Goal: Information Seeking & Learning: Learn about a topic

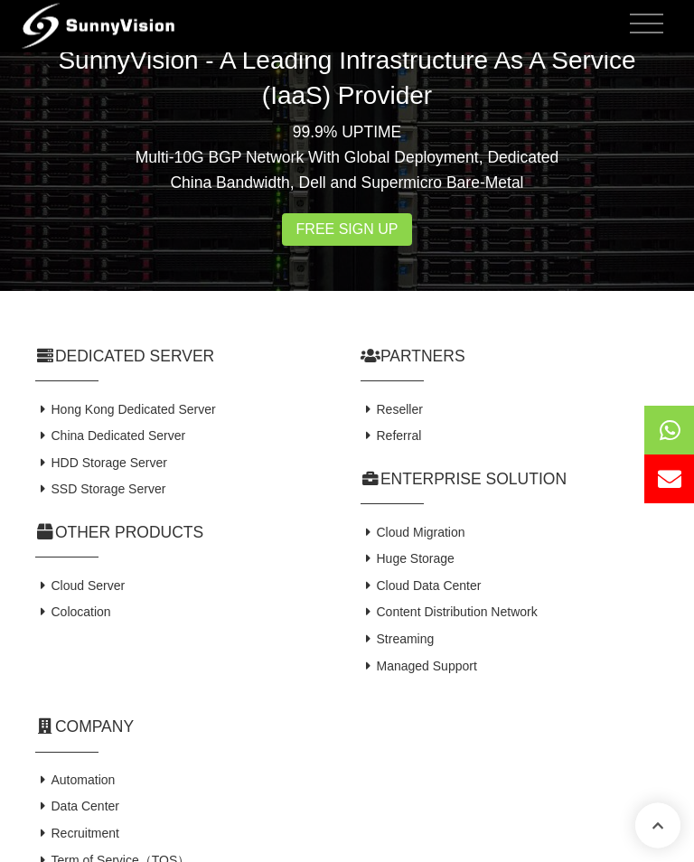
scroll to position [4327, 0]
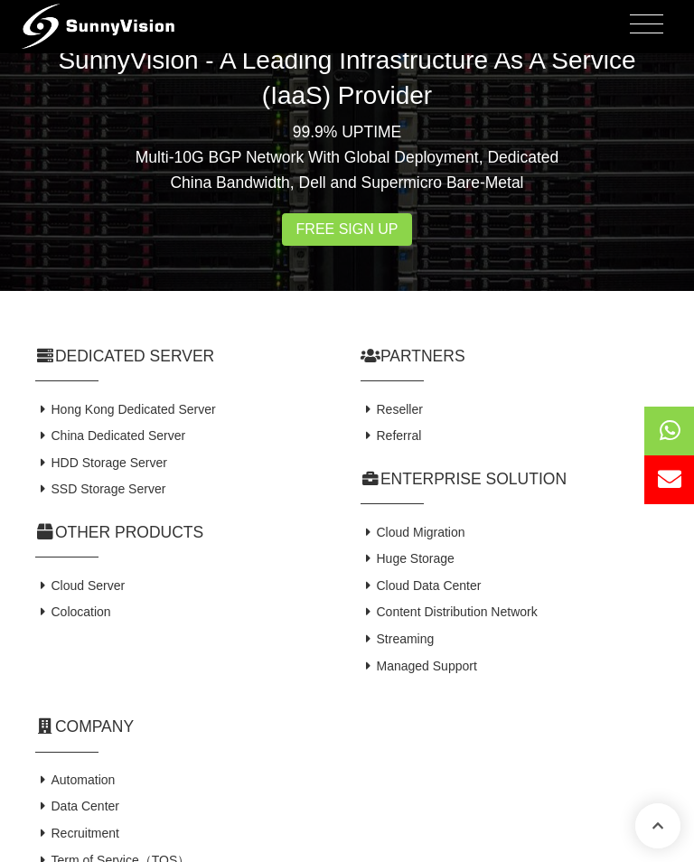
click at [52, 417] on link "Hong Kong Dedicated Server" at bounding box center [125, 409] width 181 height 14
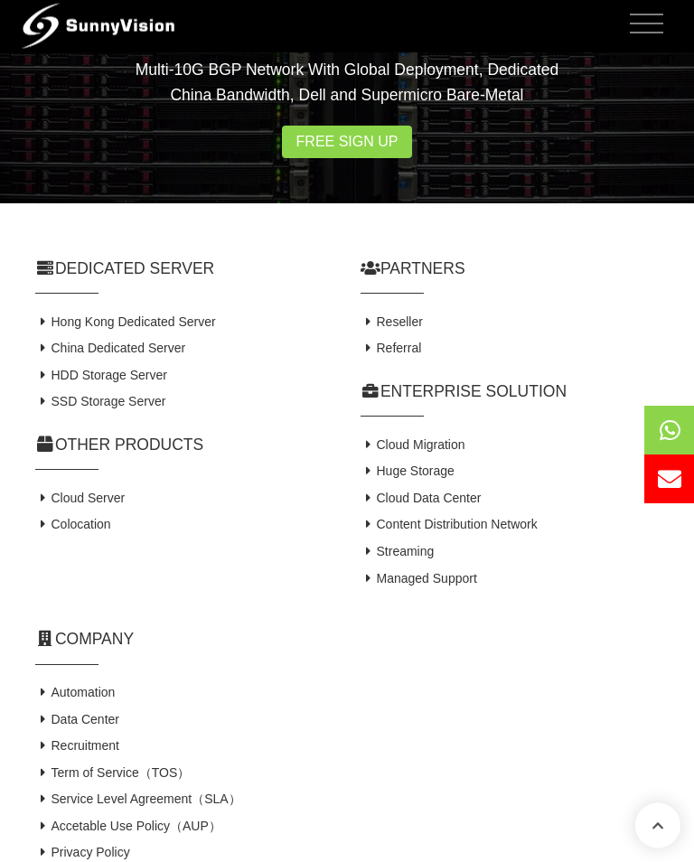
scroll to position [2841, 0]
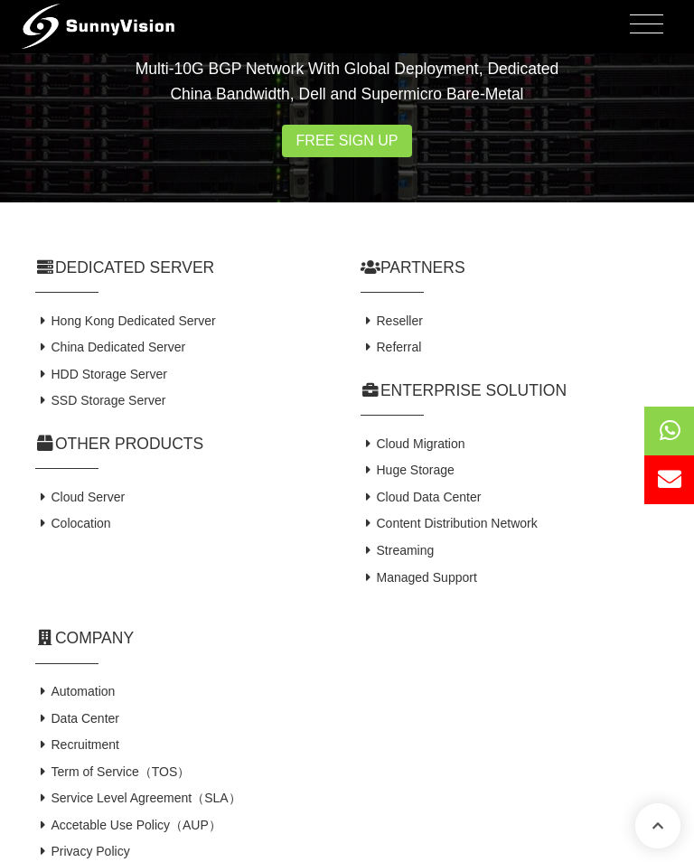
click at [56, 504] on link "Cloud Server" at bounding box center [79, 497] width 89 height 14
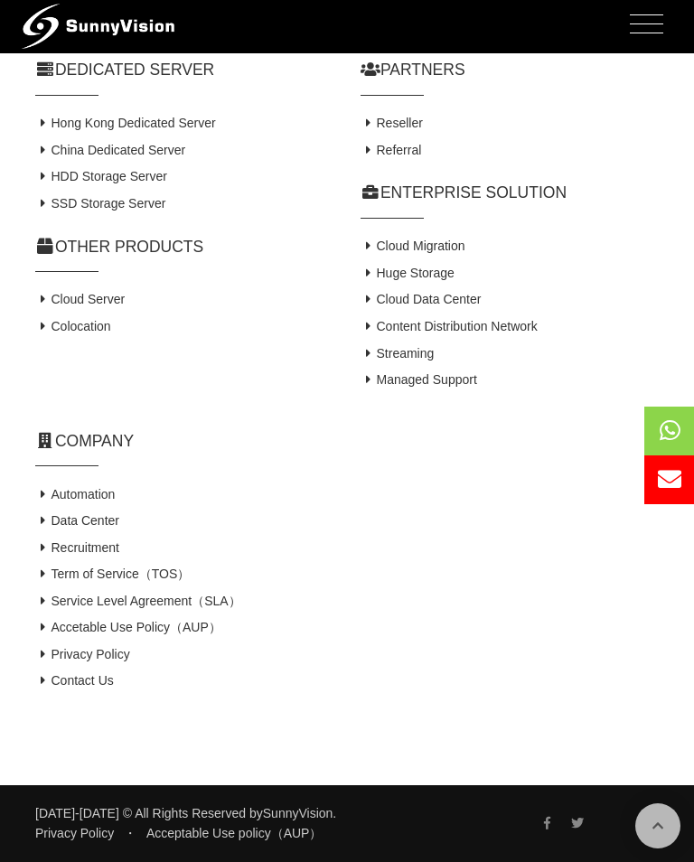
scroll to position [2490, 0]
click at [47, 527] on icon at bounding box center [43, 520] width 16 height 13
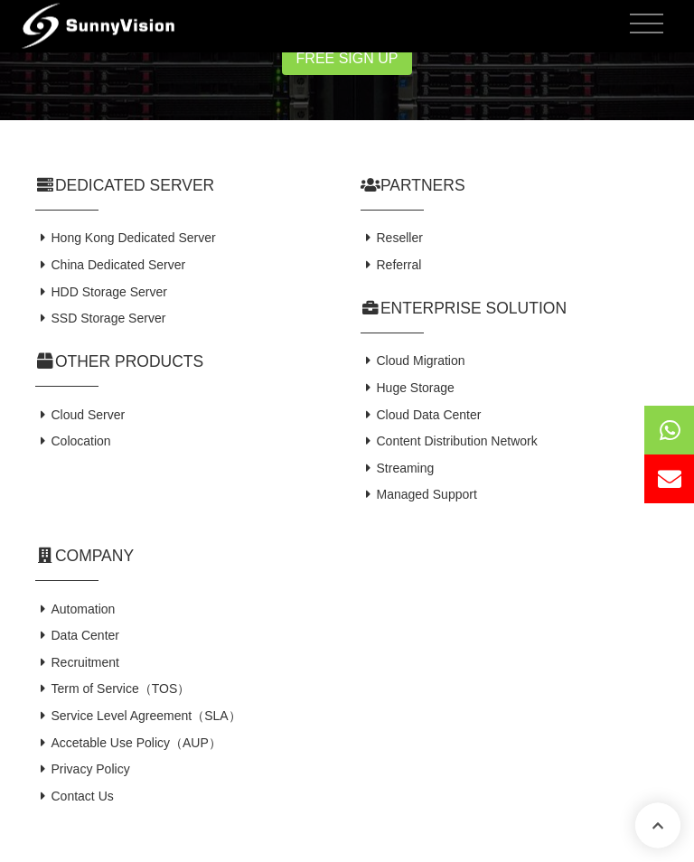
scroll to position [3605, 0]
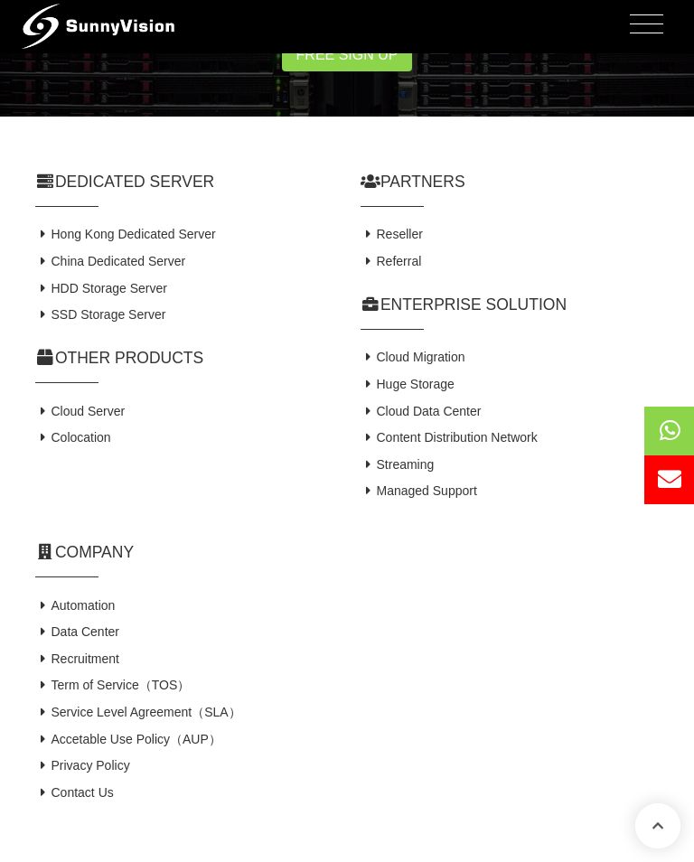
click at [378, 364] on link "Cloud Migration" at bounding box center [413, 357] width 105 height 14
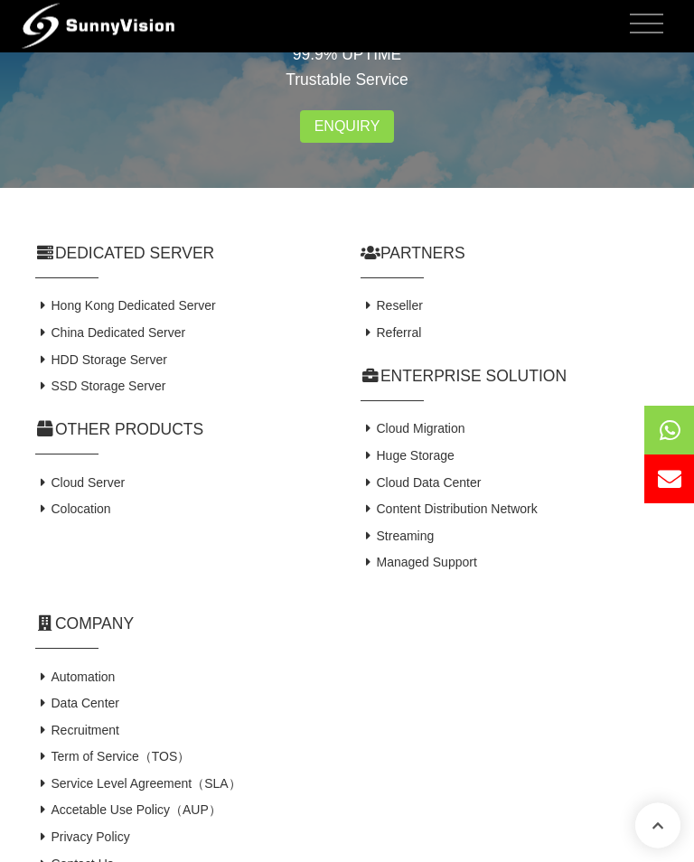
scroll to position [3414, 0]
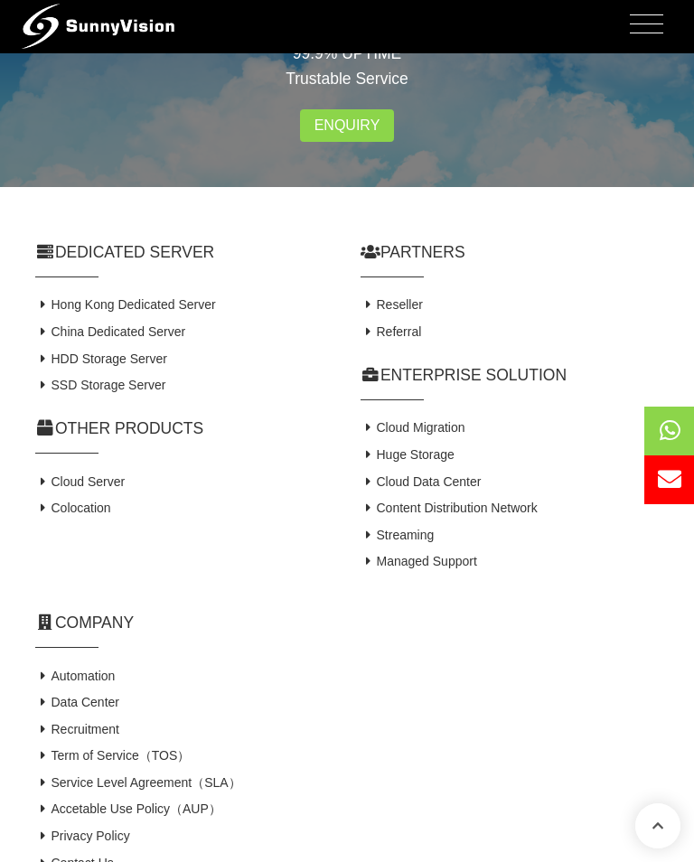
click at [538, 501] on link "Content Distribution Network" at bounding box center [449, 508] width 177 height 14
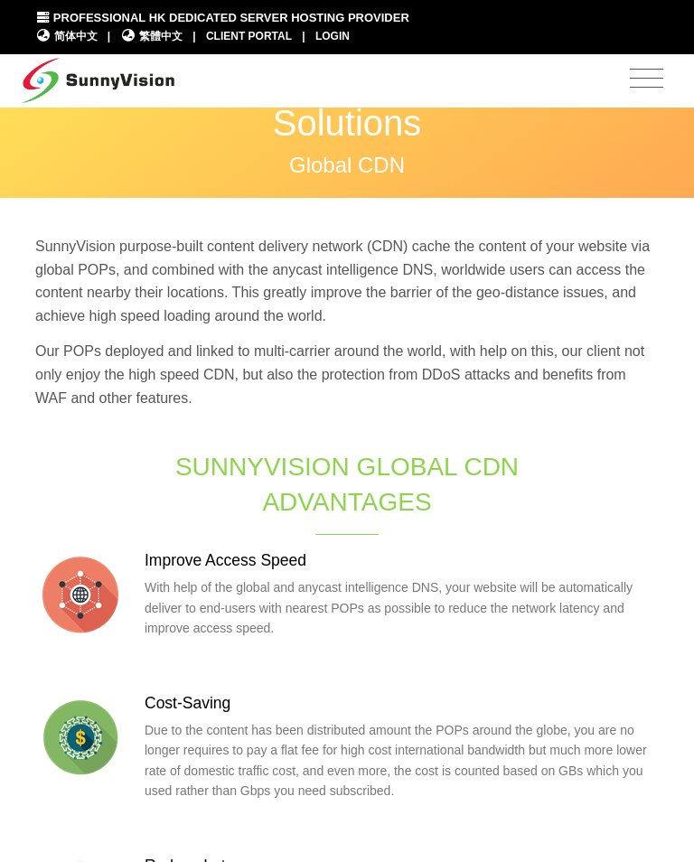
click at [658, 79] on span "Toggle navigation" at bounding box center [646, 77] width 33 height 23
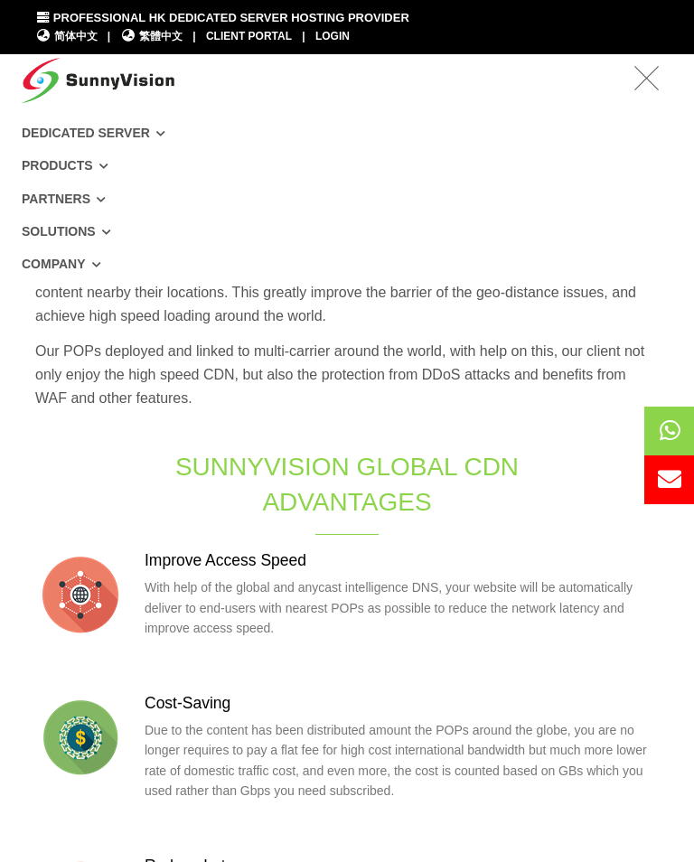
click at [96, 238] on link "Solutions" at bounding box center [347, 231] width 651 height 33
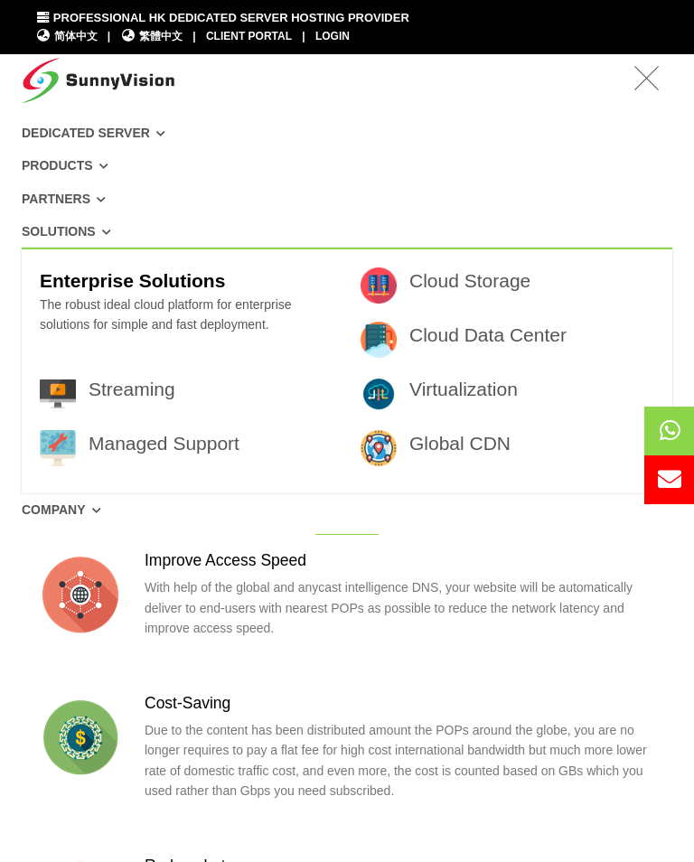
click at [154, 396] on link "Streaming" at bounding box center [132, 389] width 87 height 21
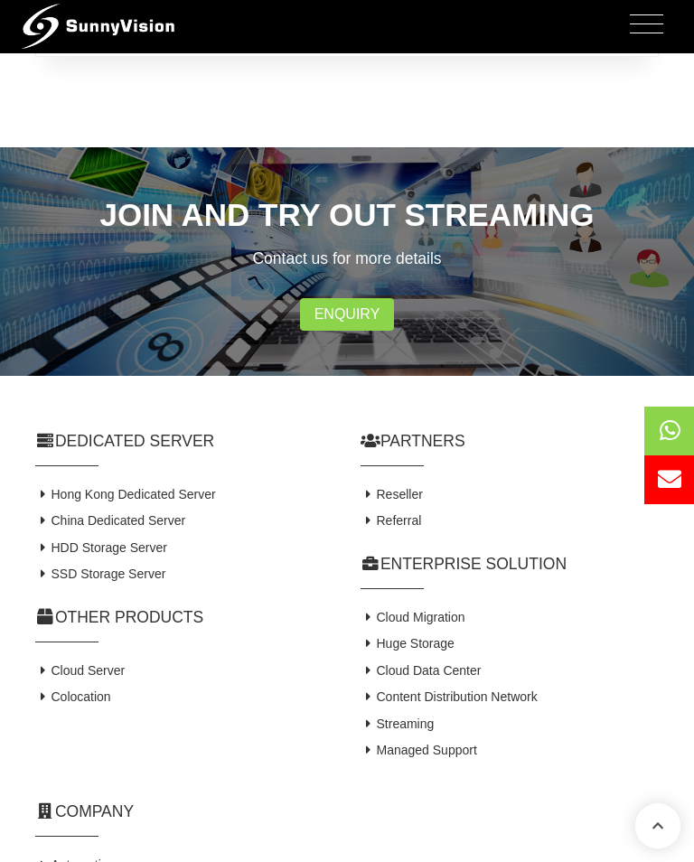
scroll to position [2608, 0]
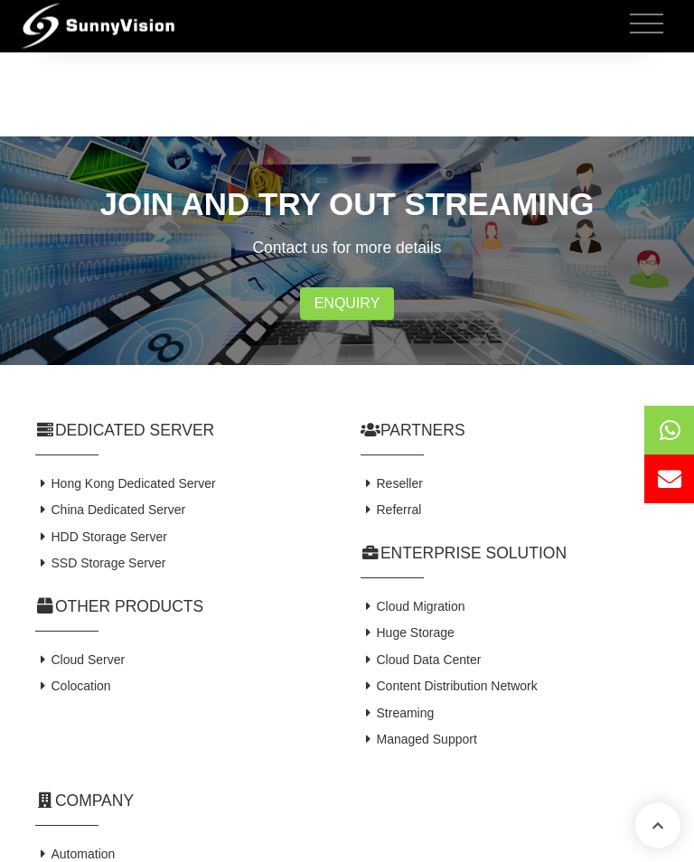
click at [422, 492] on link "Reseller" at bounding box center [392, 484] width 62 height 14
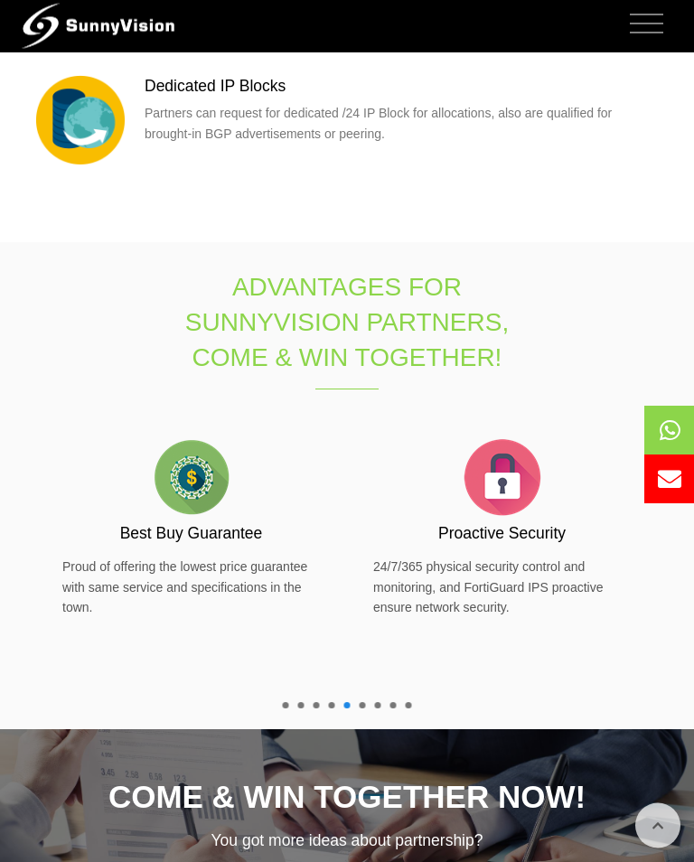
scroll to position [1564, 0]
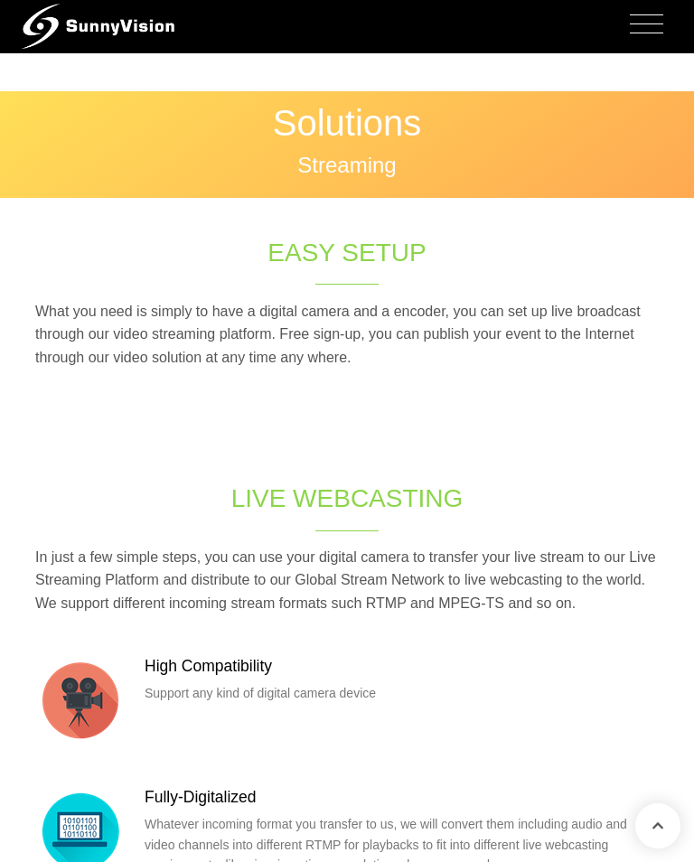
scroll to position [2637, 0]
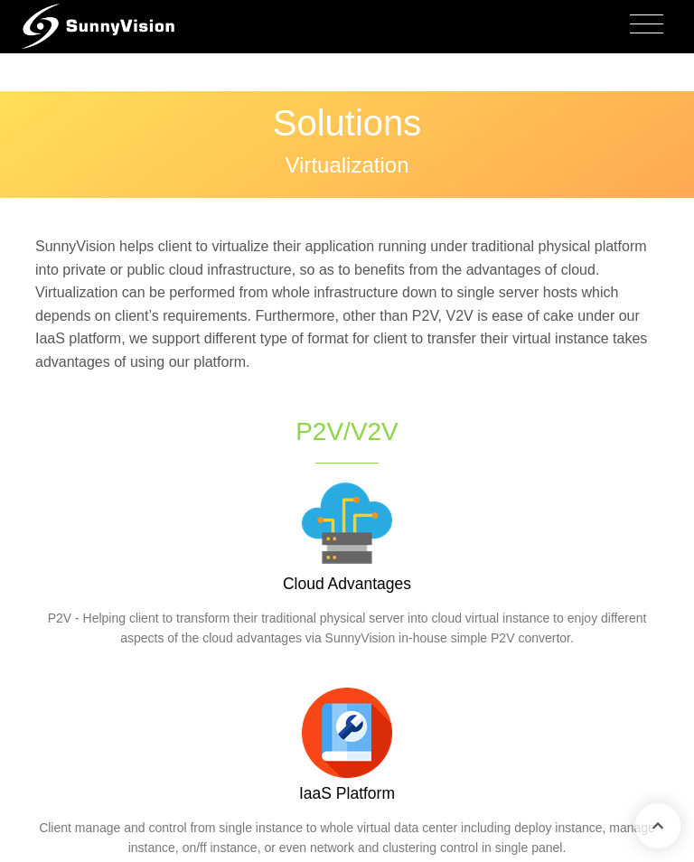
scroll to position [3442, 0]
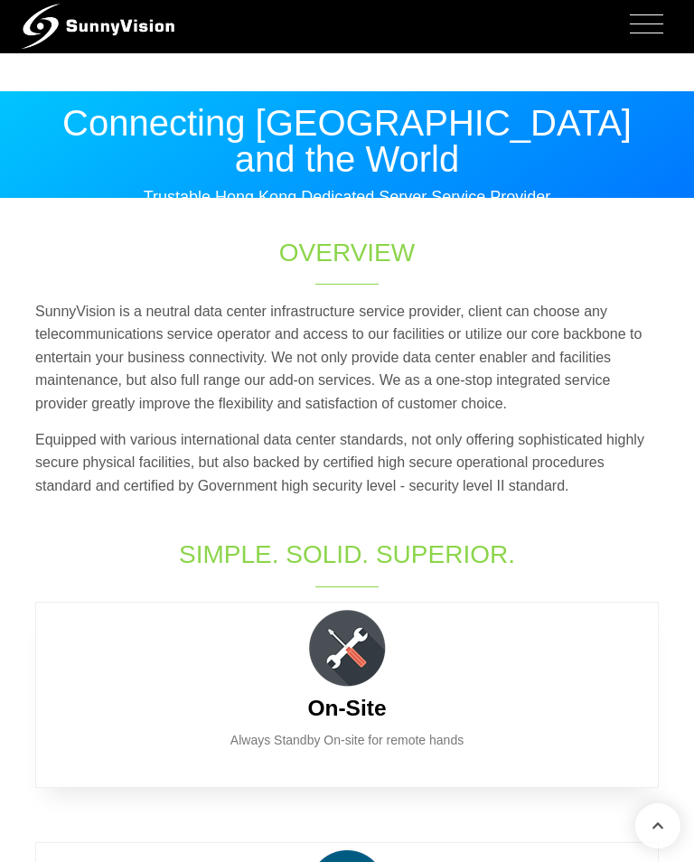
scroll to position [3633, 0]
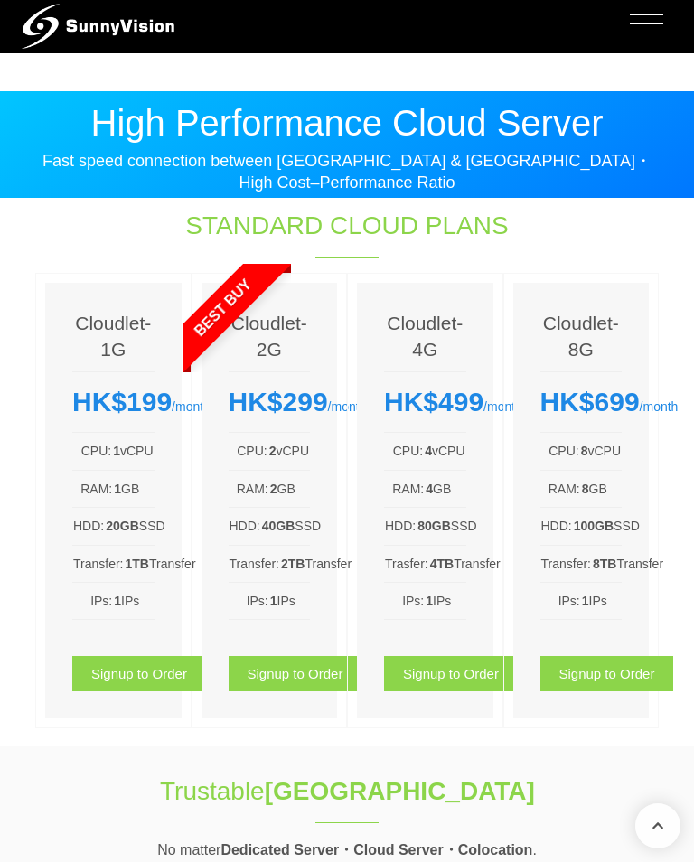
scroll to position [2518, 0]
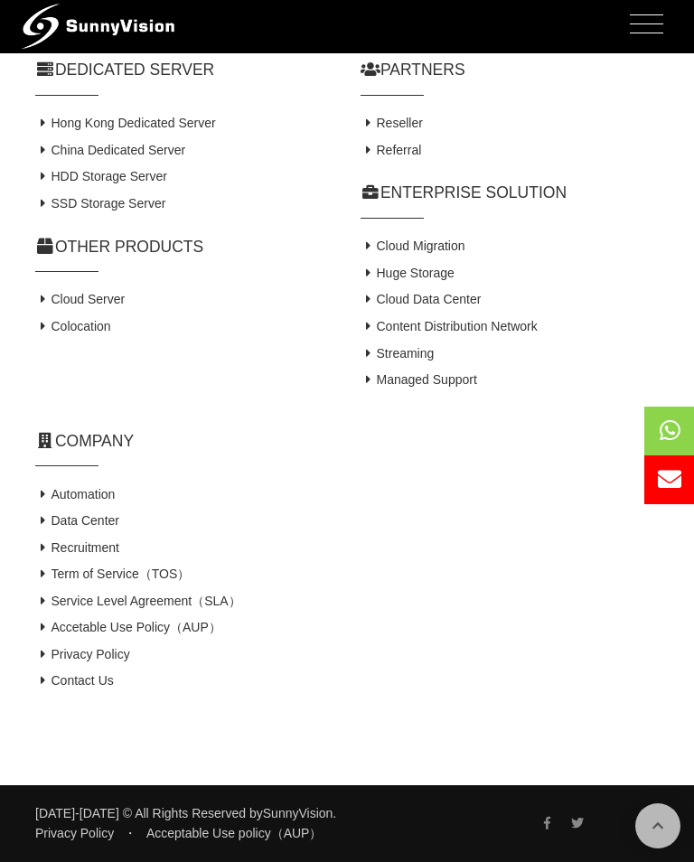
click at [447, 354] on h4 "Streaming" at bounding box center [510, 354] width 298 height 18
click at [430, 356] on link "Streaming" at bounding box center [397, 353] width 73 height 14
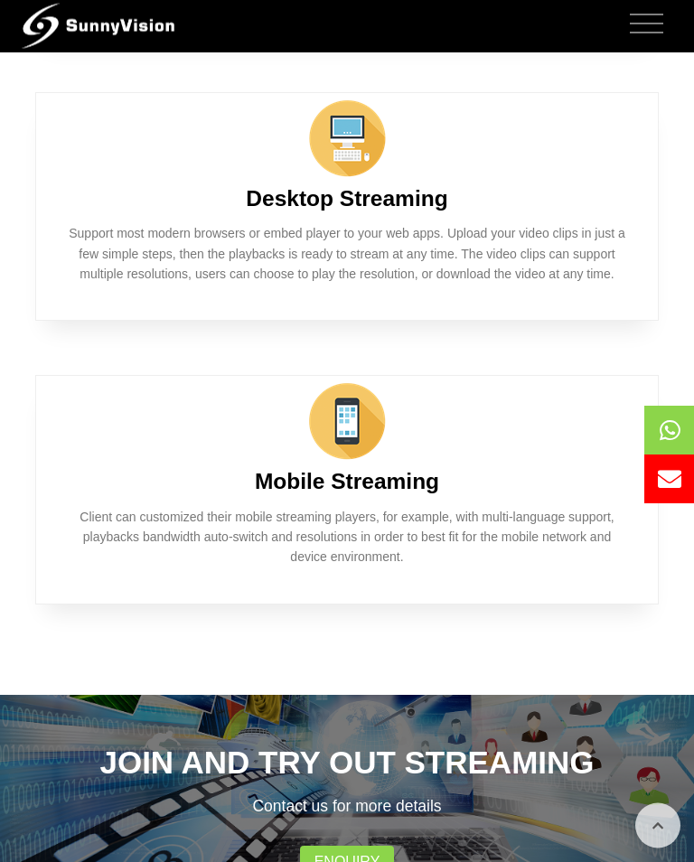
scroll to position [2038, 0]
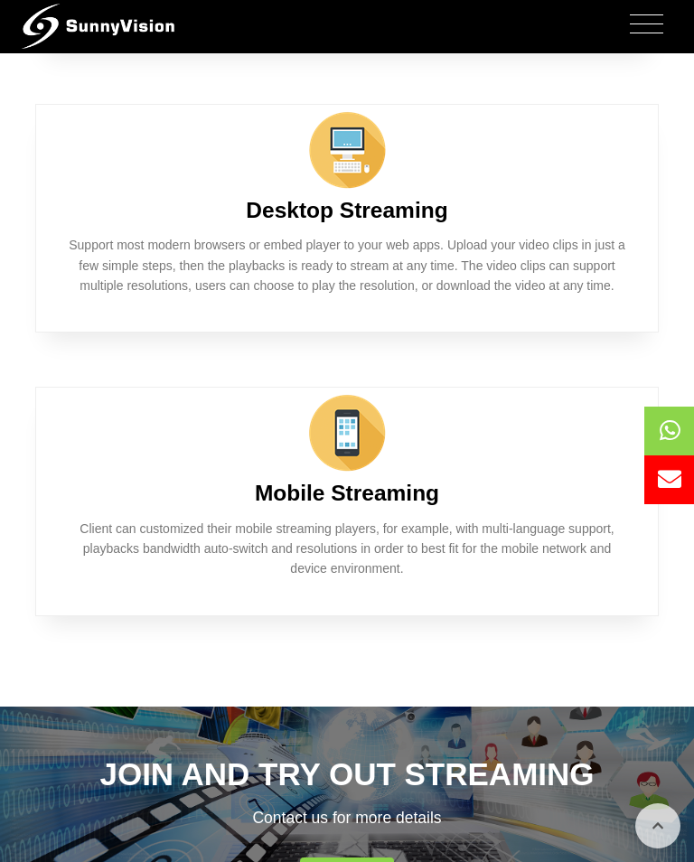
click at [656, 15] on span "Toggle navigation" at bounding box center [646, 14] width 33 height 1
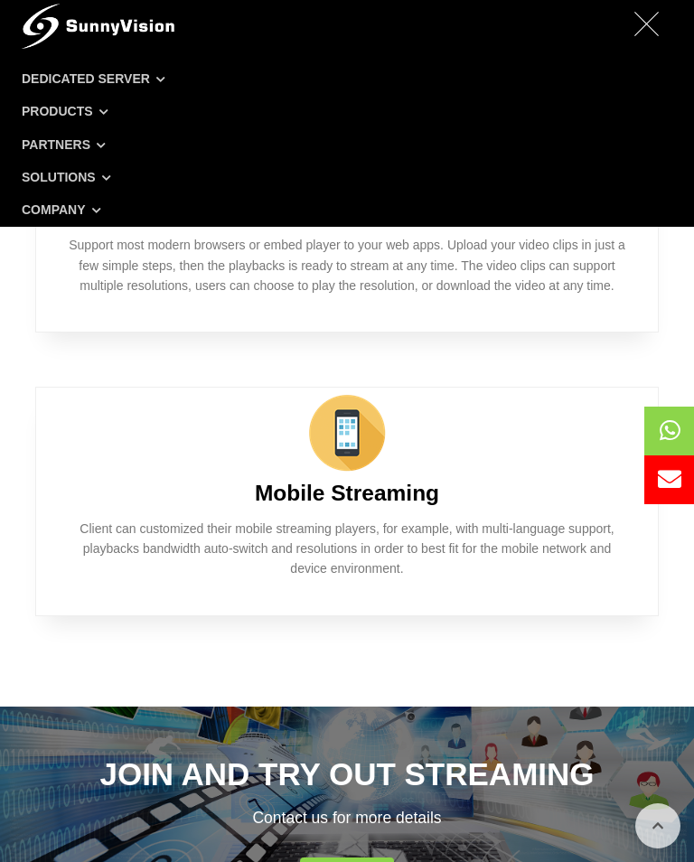
click at [91, 213] on link "Company" at bounding box center [347, 209] width 651 height 33
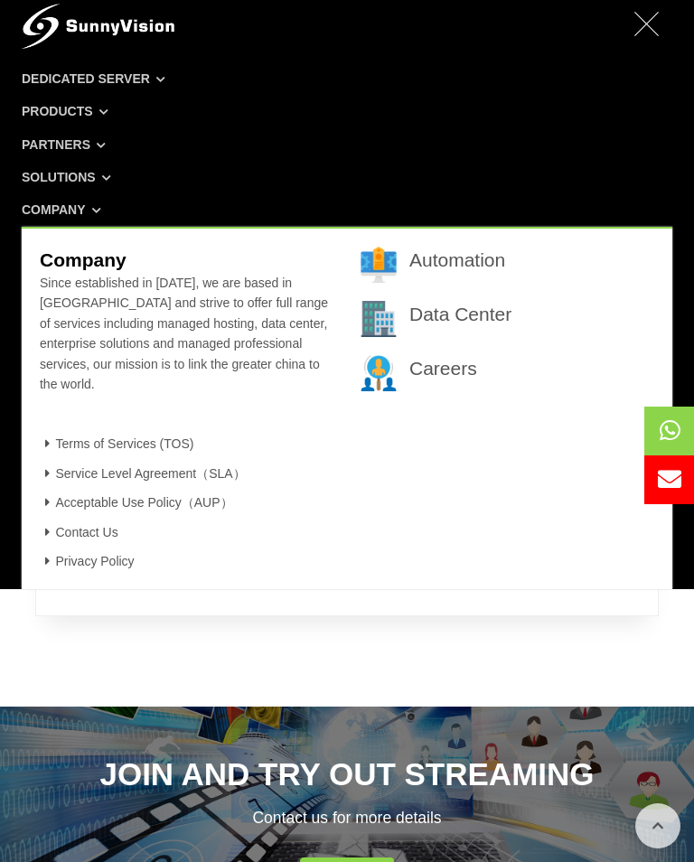
click at [465, 250] on link "Automation" at bounding box center [457, 259] width 96 height 21
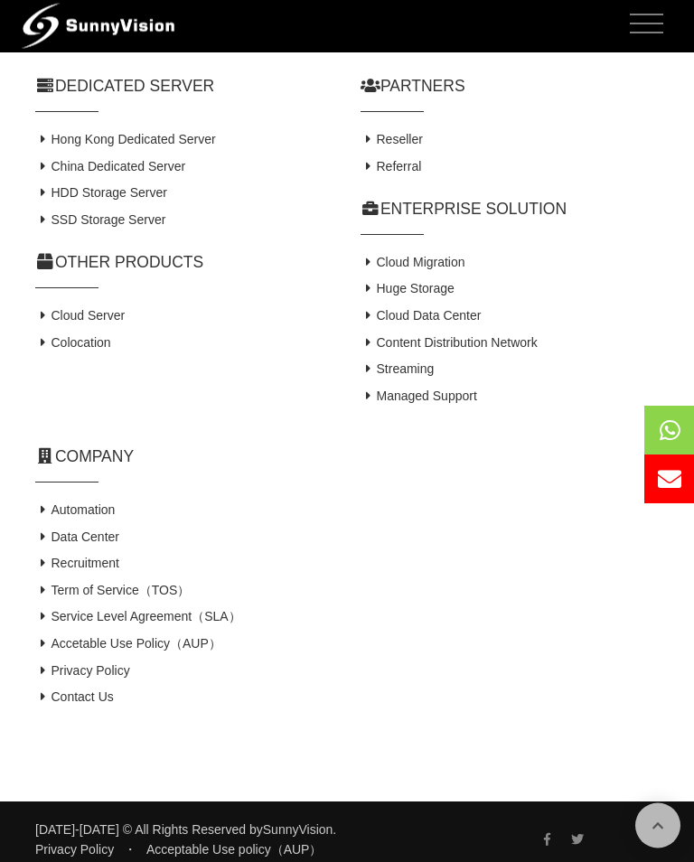
scroll to position [3707, 0]
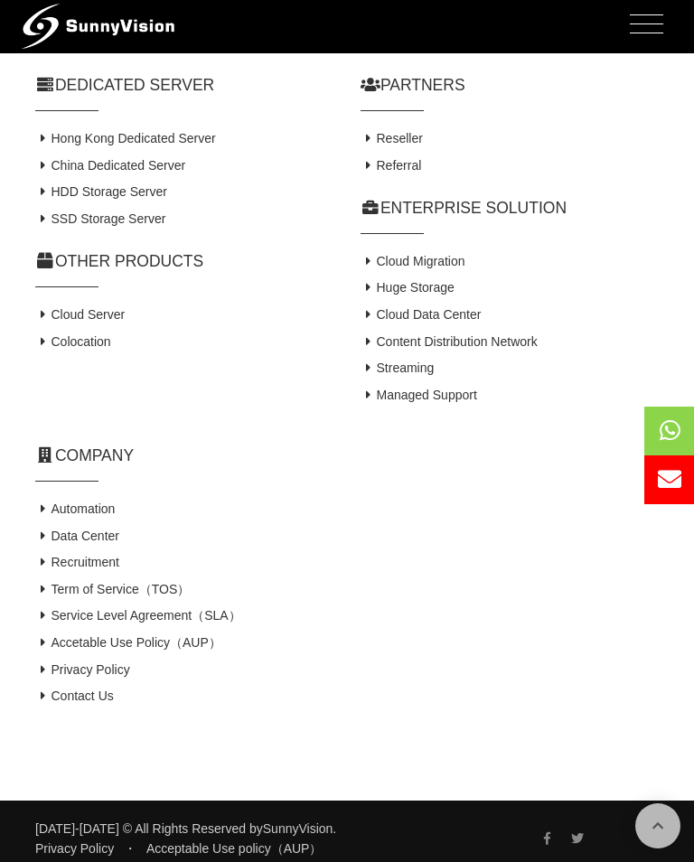
click at [470, 402] on link "Managed Support" at bounding box center [419, 395] width 117 height 14
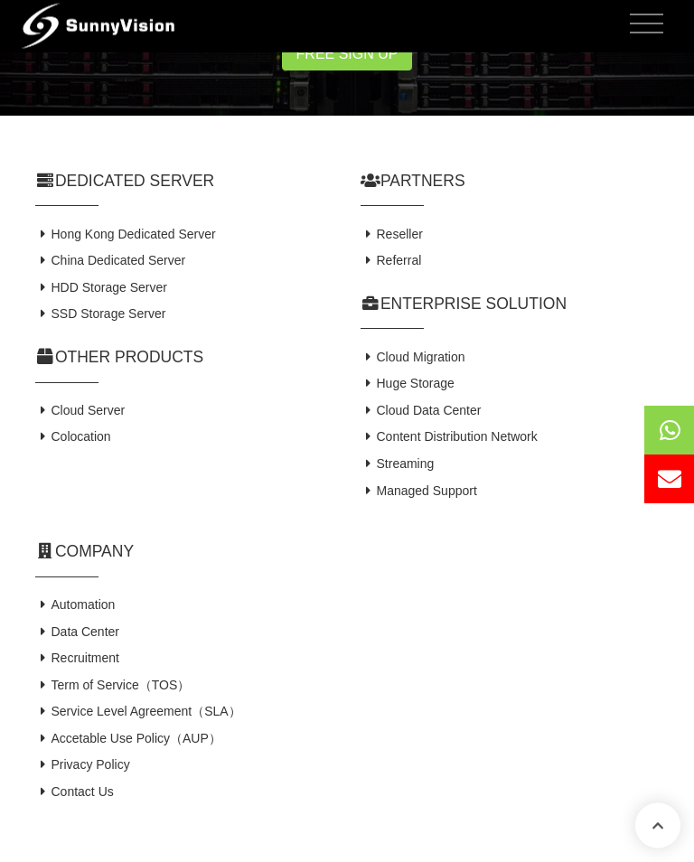
scroll to position [1420, 0]
click at [119, 665] on link "Recruitment" at bounding box center [77, 658] width 84 height 14
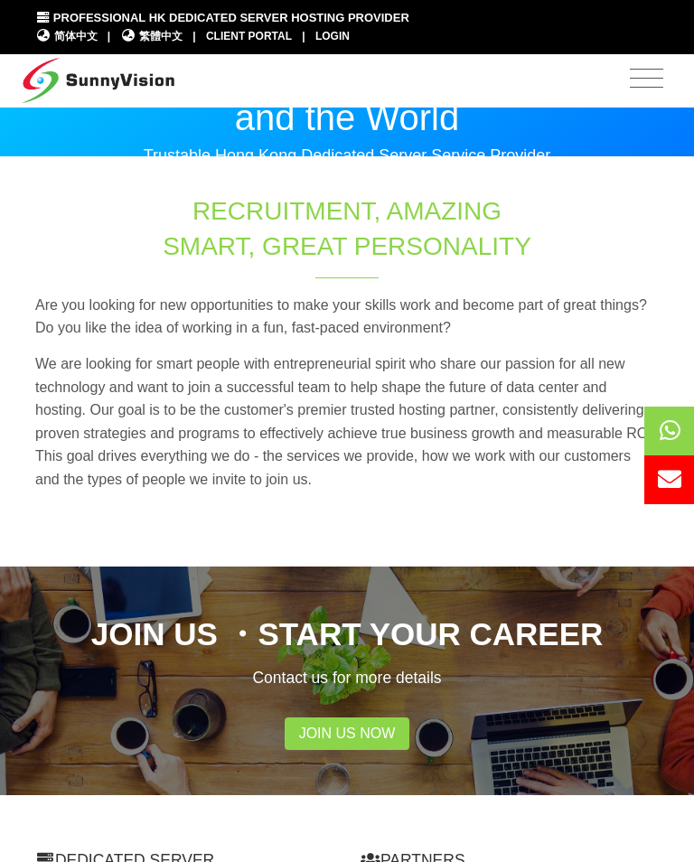
scroll to position [2, 0]
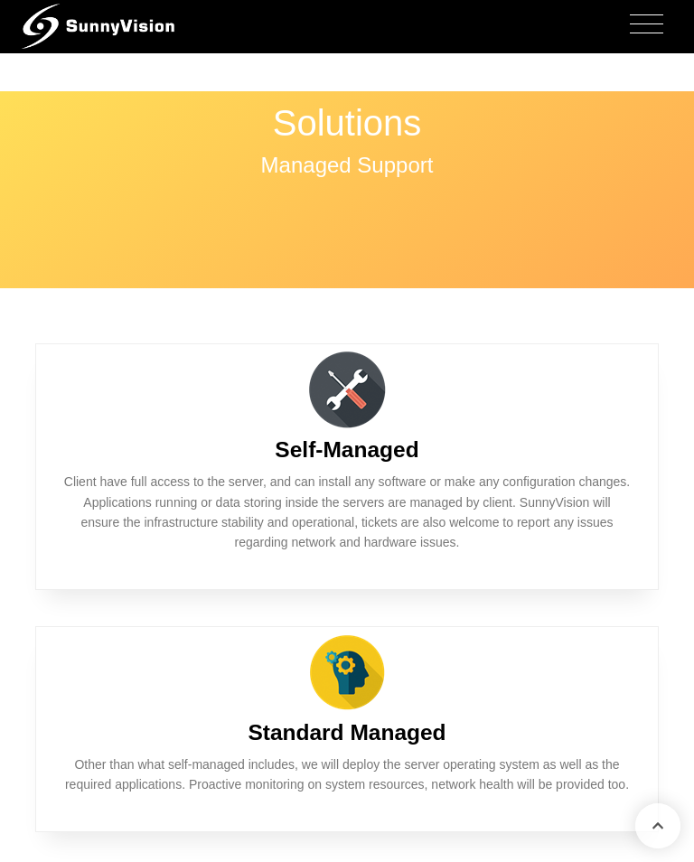
scroll to position [1448, 0]
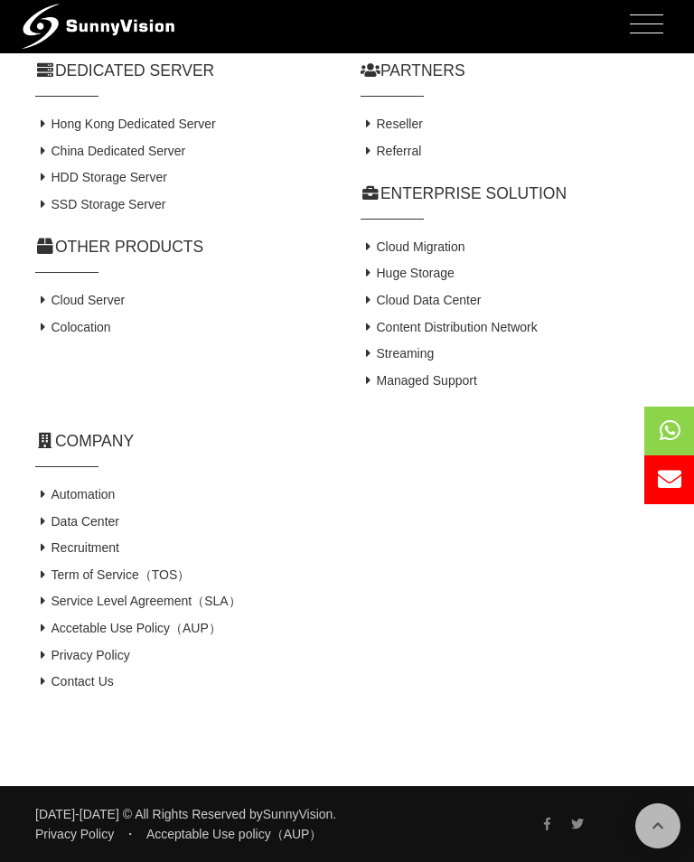
scroll to position [3735, 0]
